Goal: Task Accomplishment & Management: Manage account settings

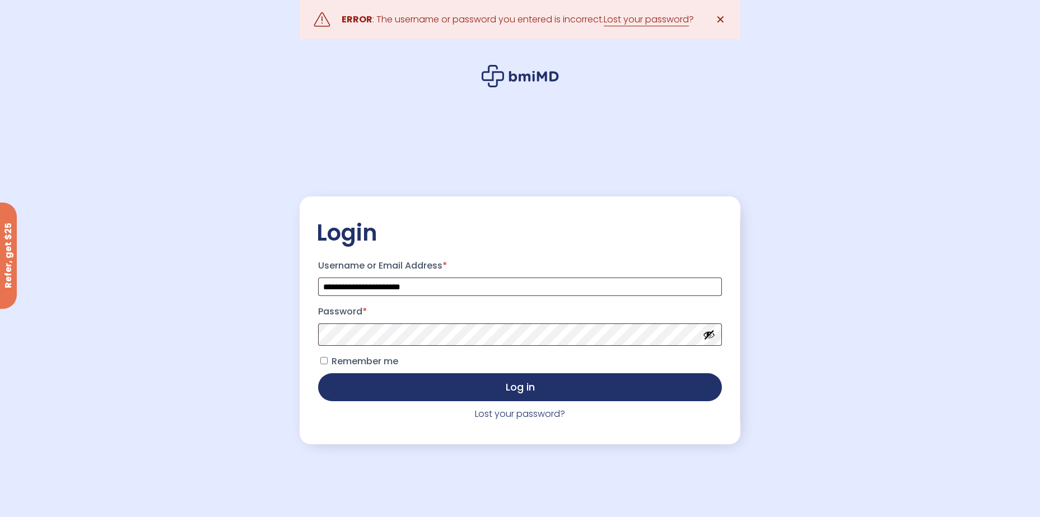
click at [710, 337] on button "Show password" at bounding box center [709, 335] width 12 height 12
click at [412, 380] on button "Log in" at bounding box center [519, 386] width 403 height 28
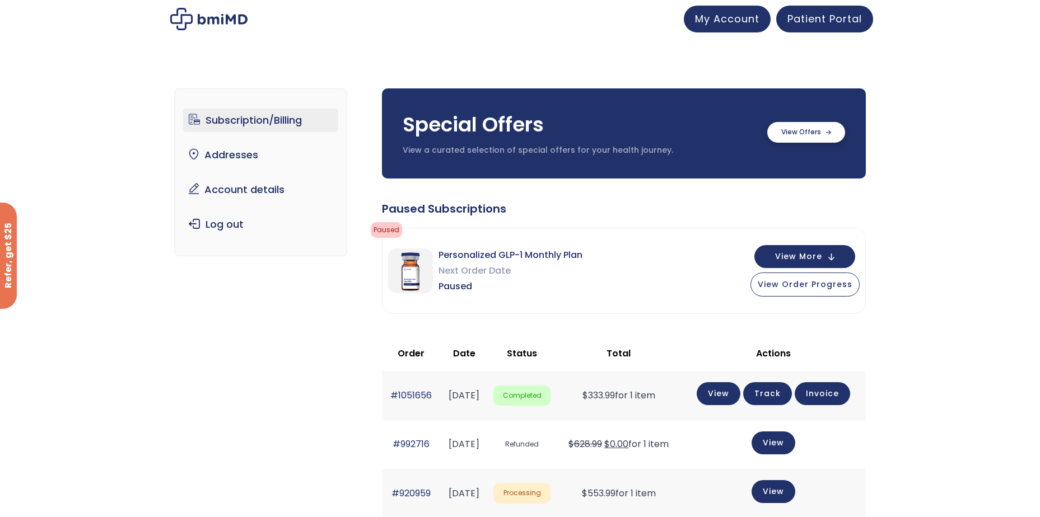
click at [785, 131] on label at bounding box center [806, 132] width 78 height 21
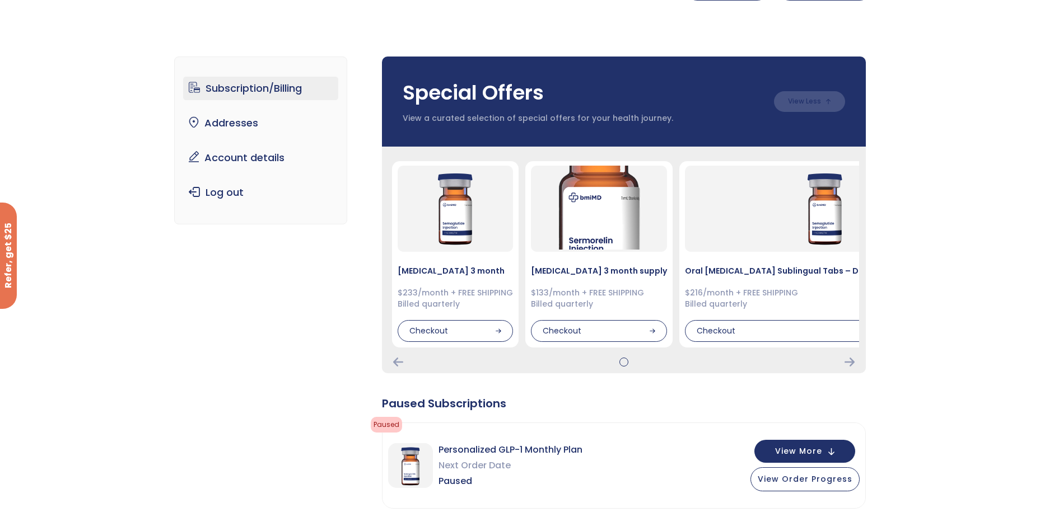
scroll to position [224, 0]
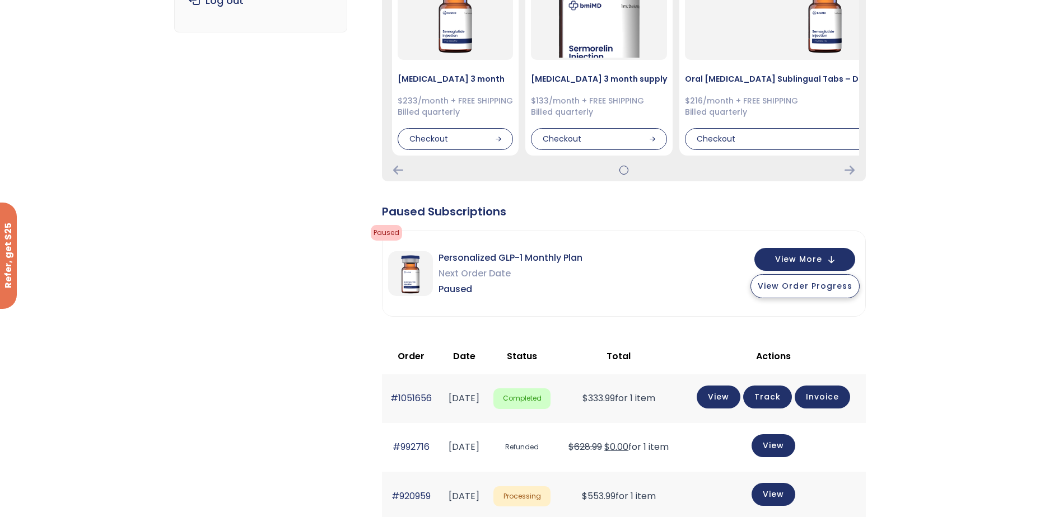
click at [802, 290] on span "View Order Progress" at bounding box center [805, 286] width 95 height 11
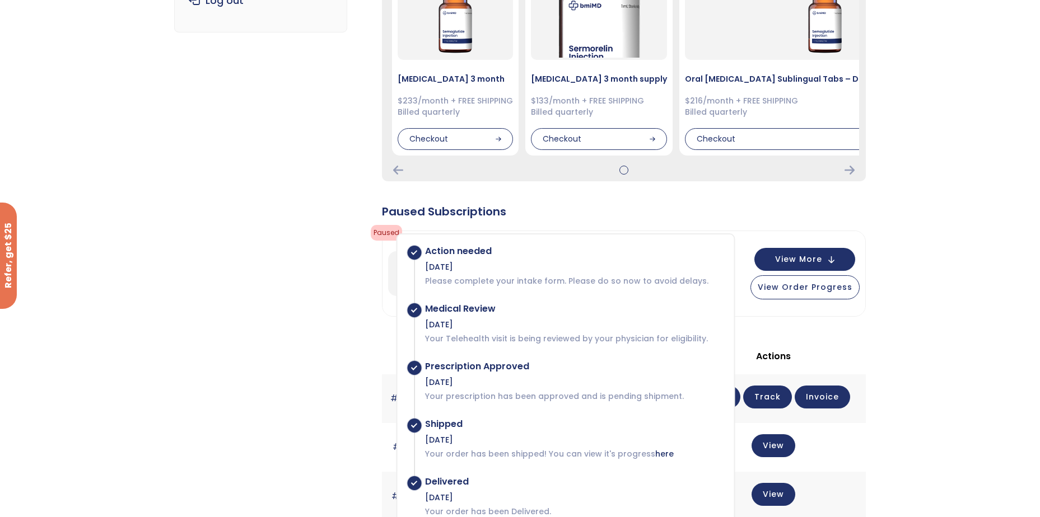
click at [188, 304] on div "Subscription/Billing bmiRewards Addresses Account details Submit a Review Log o…" at bounding box center [520, 368] width 692 height 1053
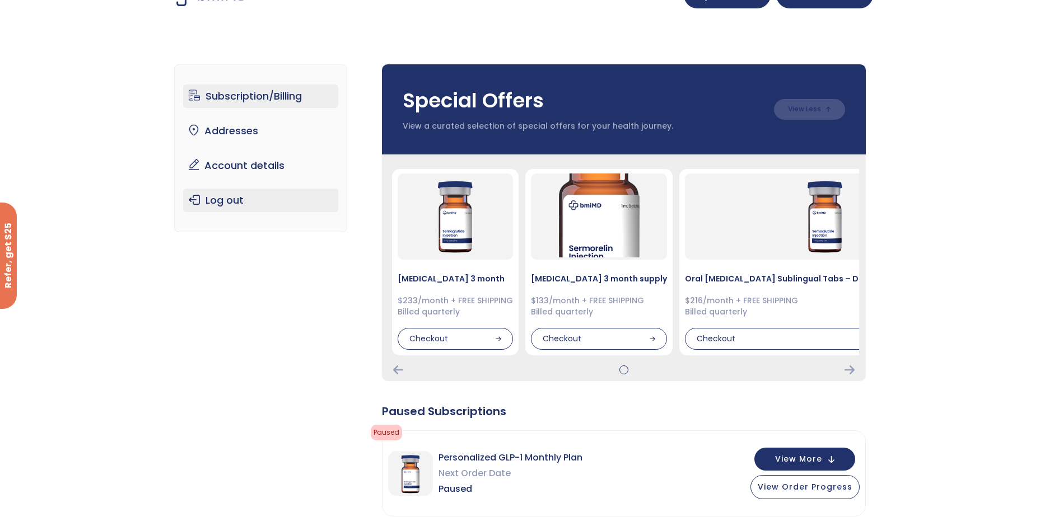
scroll to position [0, 0]
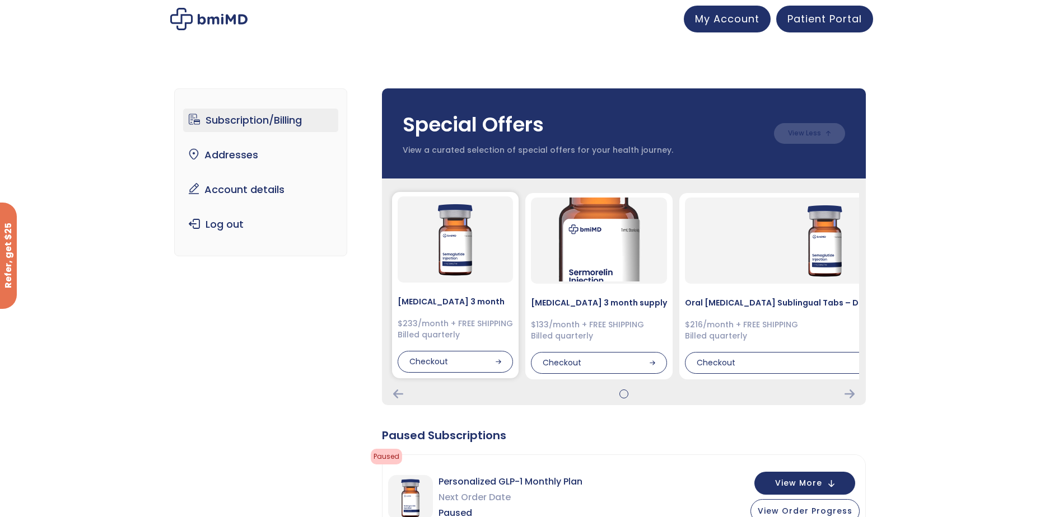
click at [436, 327] on div "$233/month + FREE SHIPPING Billed quarterly" at bounding box center [455, 330] width 115 height 22
click at [446, 241] on img at bounding box center [455, 239] width 84 height 84
click at [398, 391] on icon "Previous Card" at bounding box center [398, 394] width 10 height 9
click at [846, 397] on icon "Next Card" at bounding box center [849, 394] width 10 height 9
